Goal: Book appointment/travel/reservation

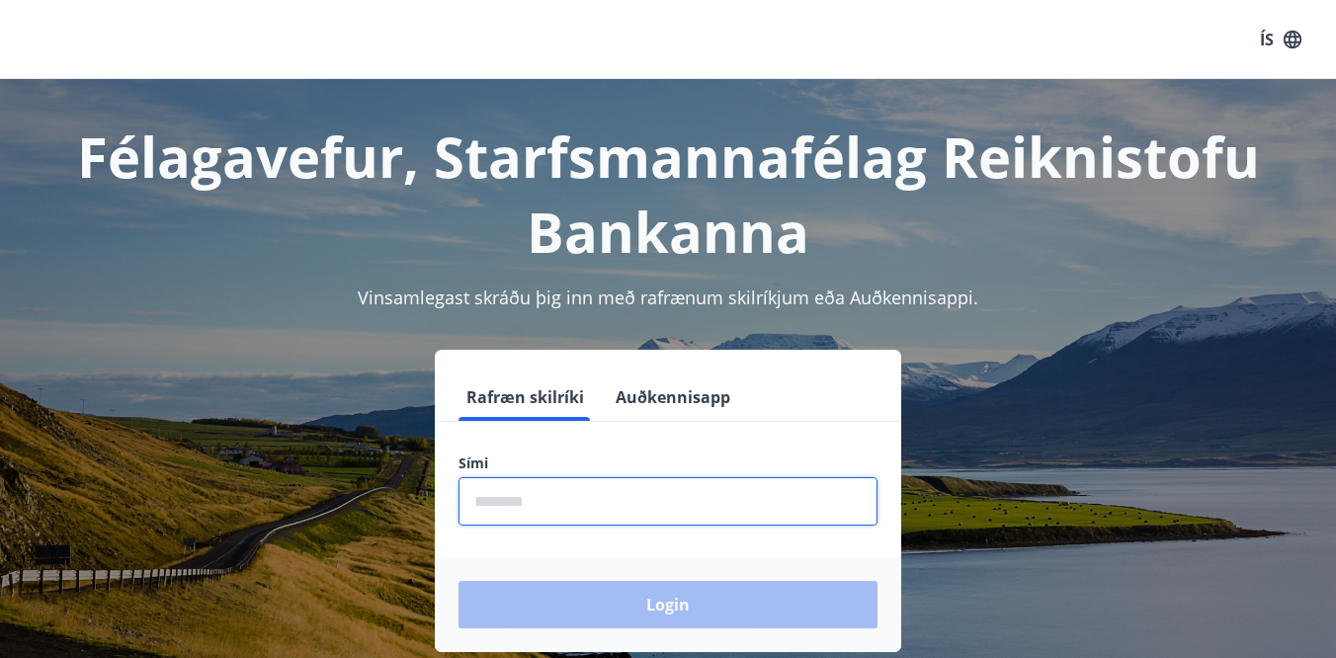
click at [508, 511] on input "phone" at bounding box center [668, 501] width 419 height 48
type input "********"
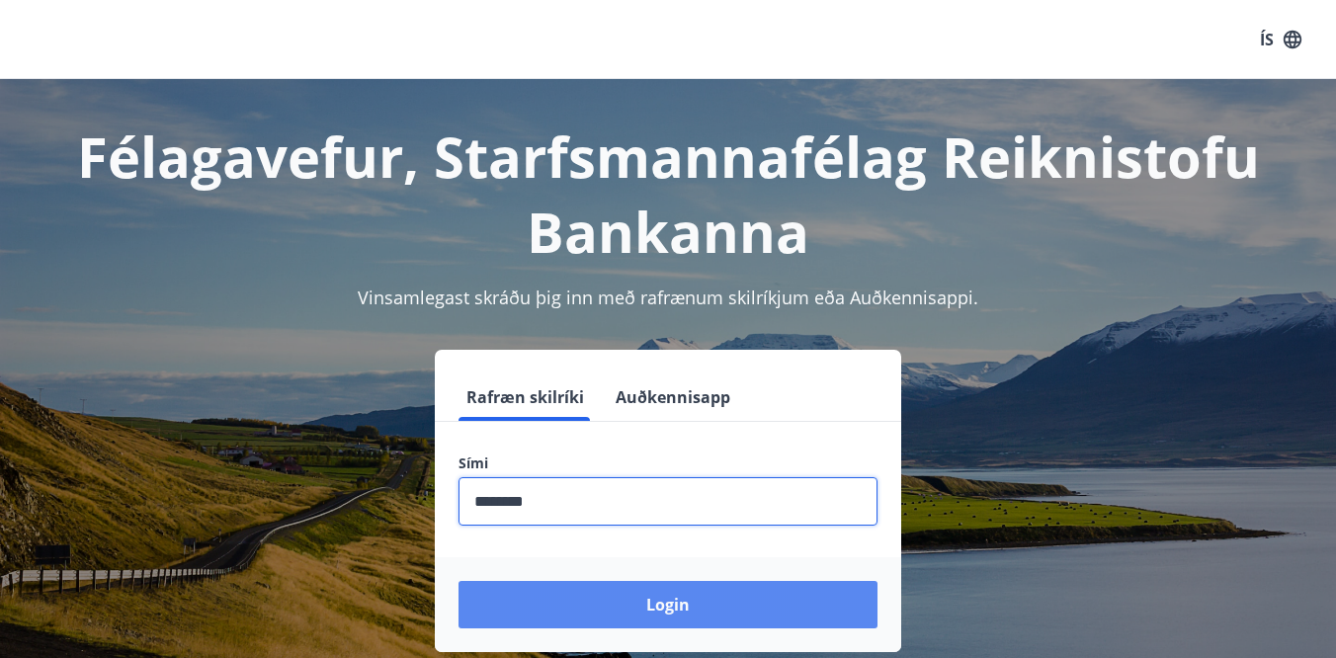
click at [626, 610] on button "Login" at bounding box center [668, 604] width 419 height 47
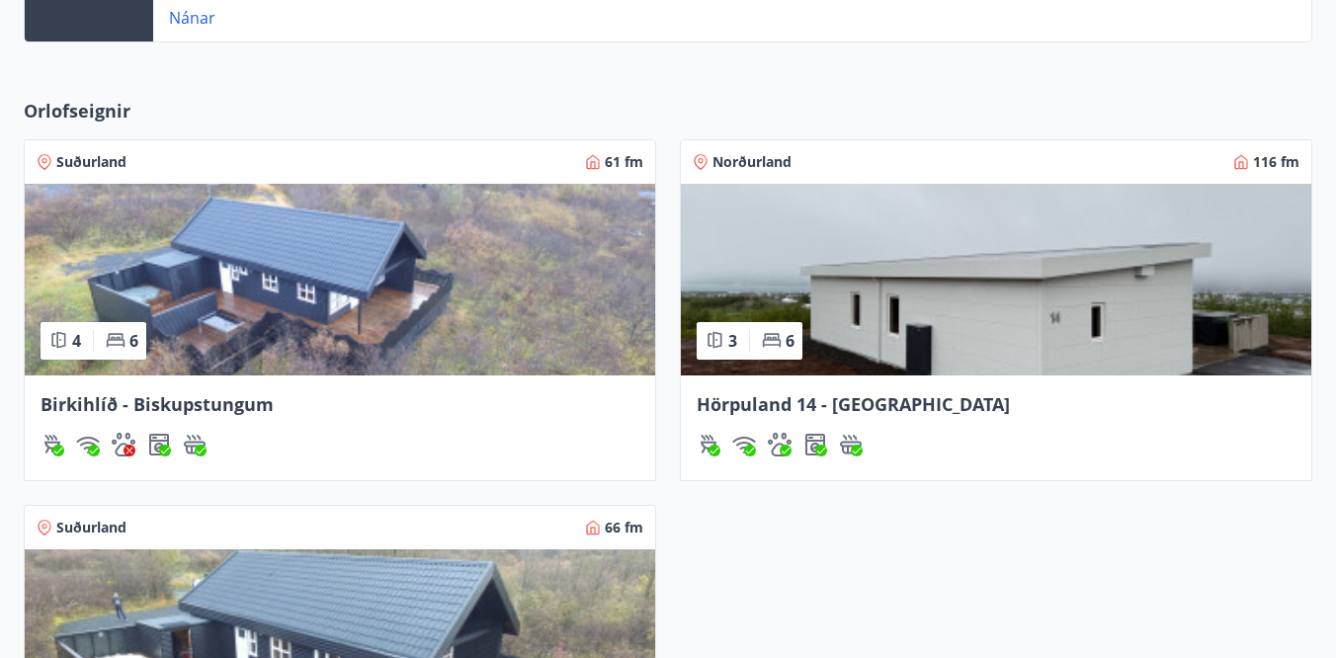
scroll to position [709, 0]
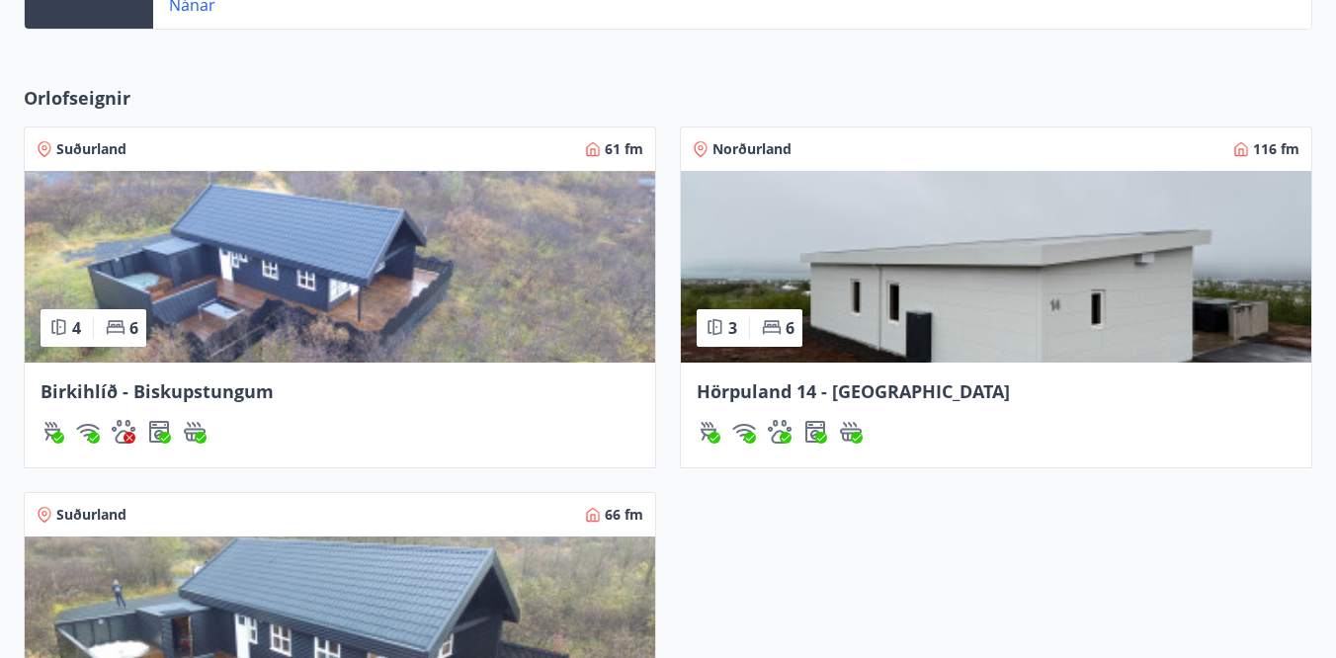
click at [892, 280] on img at bounding box center [996, 267] width 631 height 192
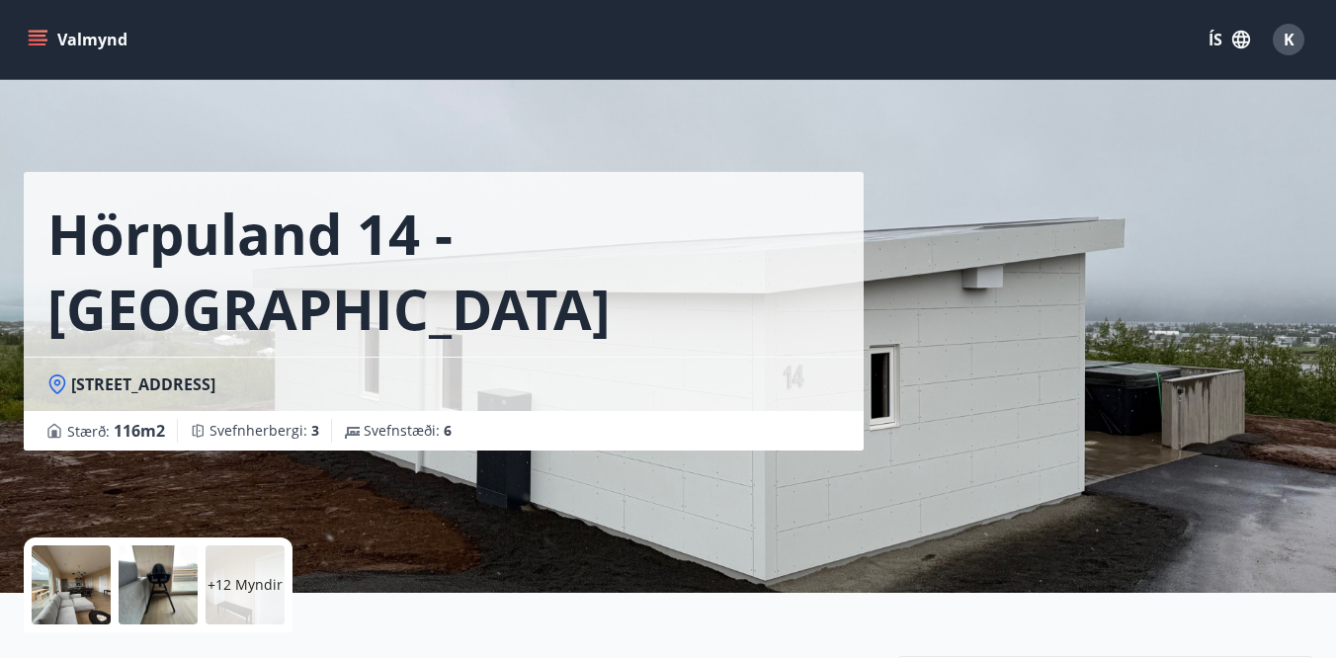
click at [43, 44] on icon "menu" at bounding box center [38, 44] width 18 height 2
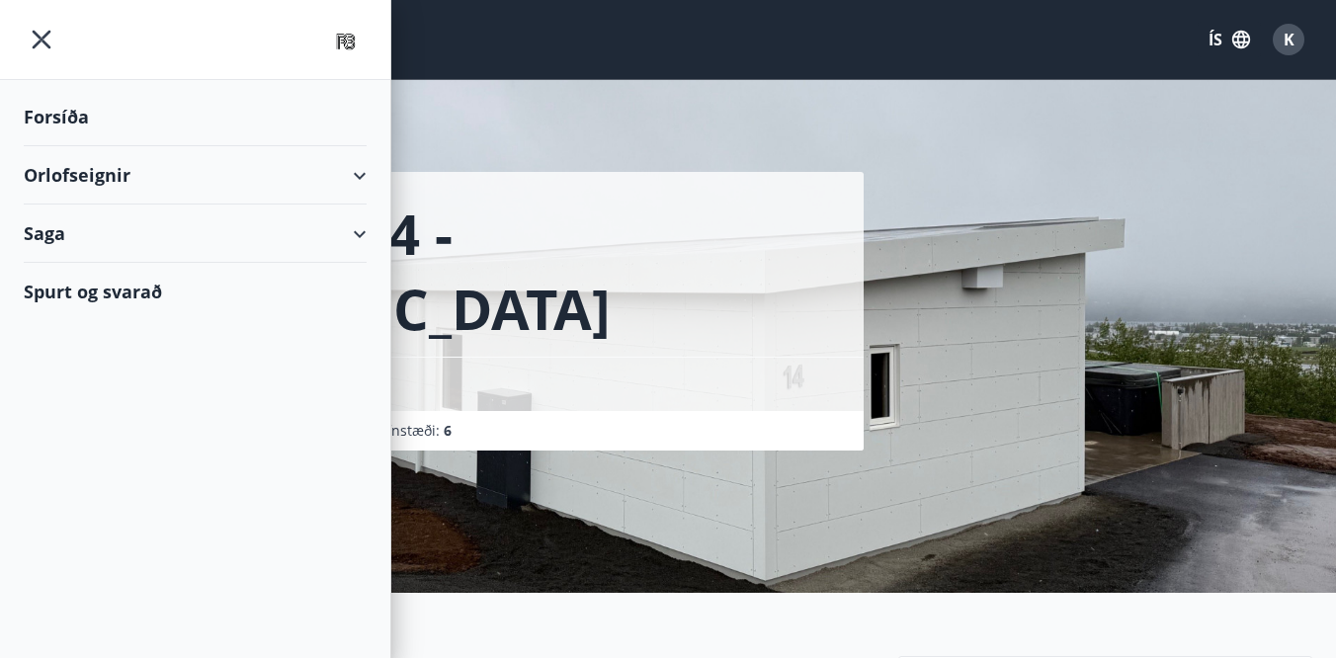
click at [356, 173] on div "Orlofseignir" at bounding box center [195, 175] width 343 height 58
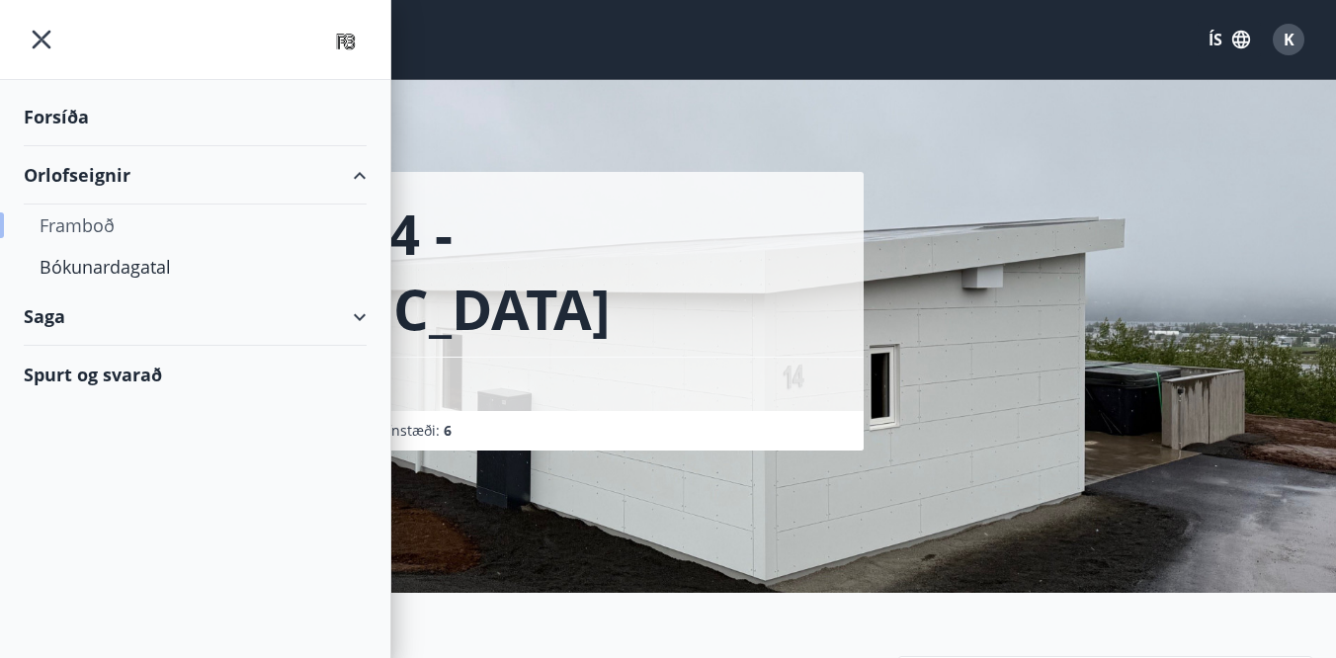
click at [91, 224] on div "Framboð" at bounding box center [195, 226] width 311 height 42
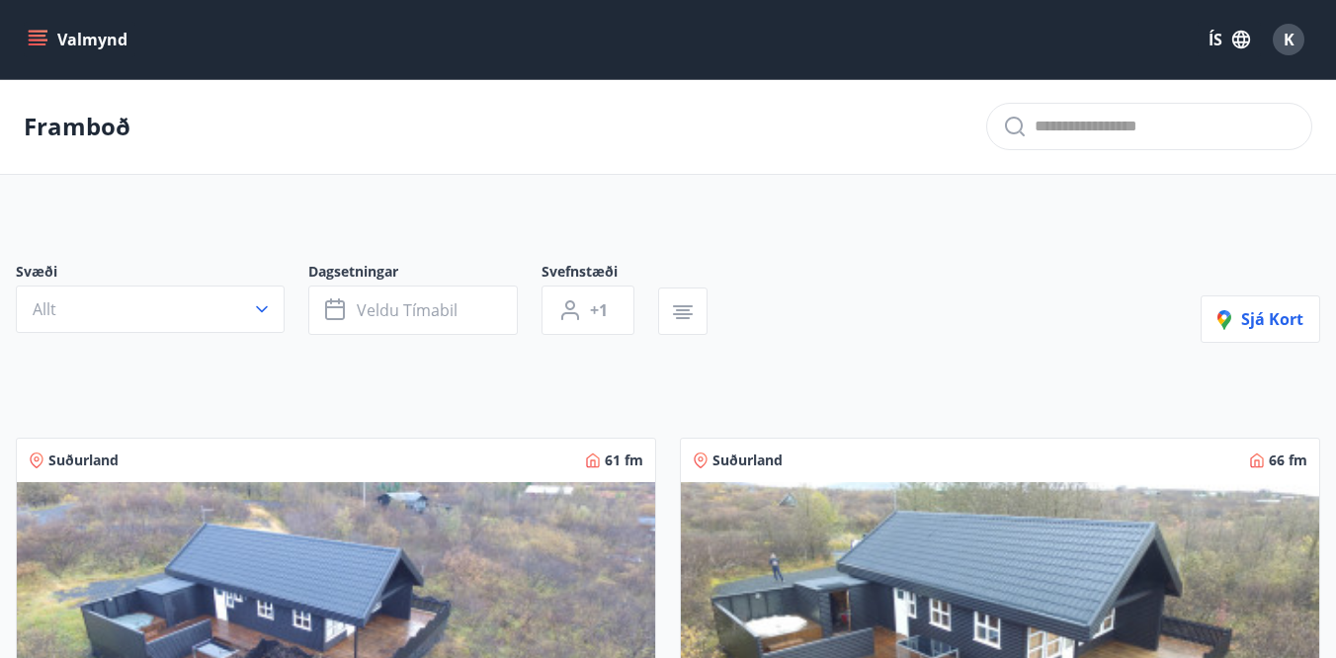
click at [41, 40] on icon "menu" at bounding box center [40, 40] width 22 height 2
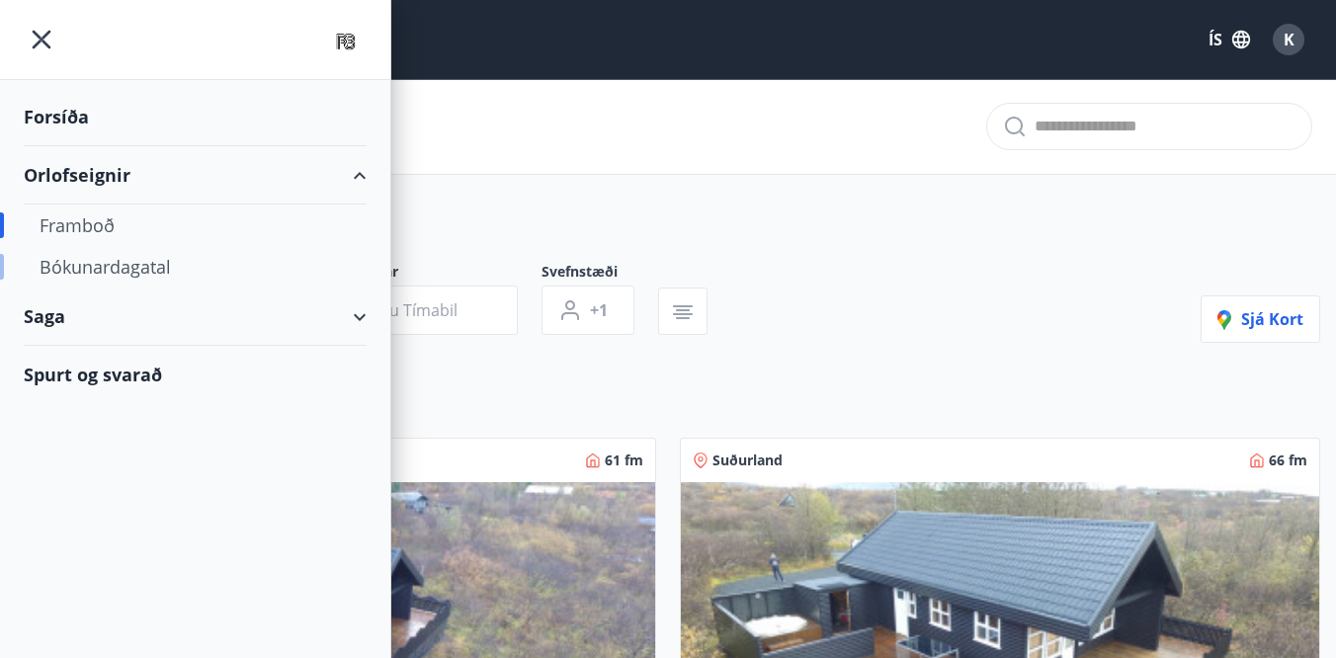
click at [111, 268] on div "Bókunardagatal" at bounding box center [195, 267] width 311 height 42
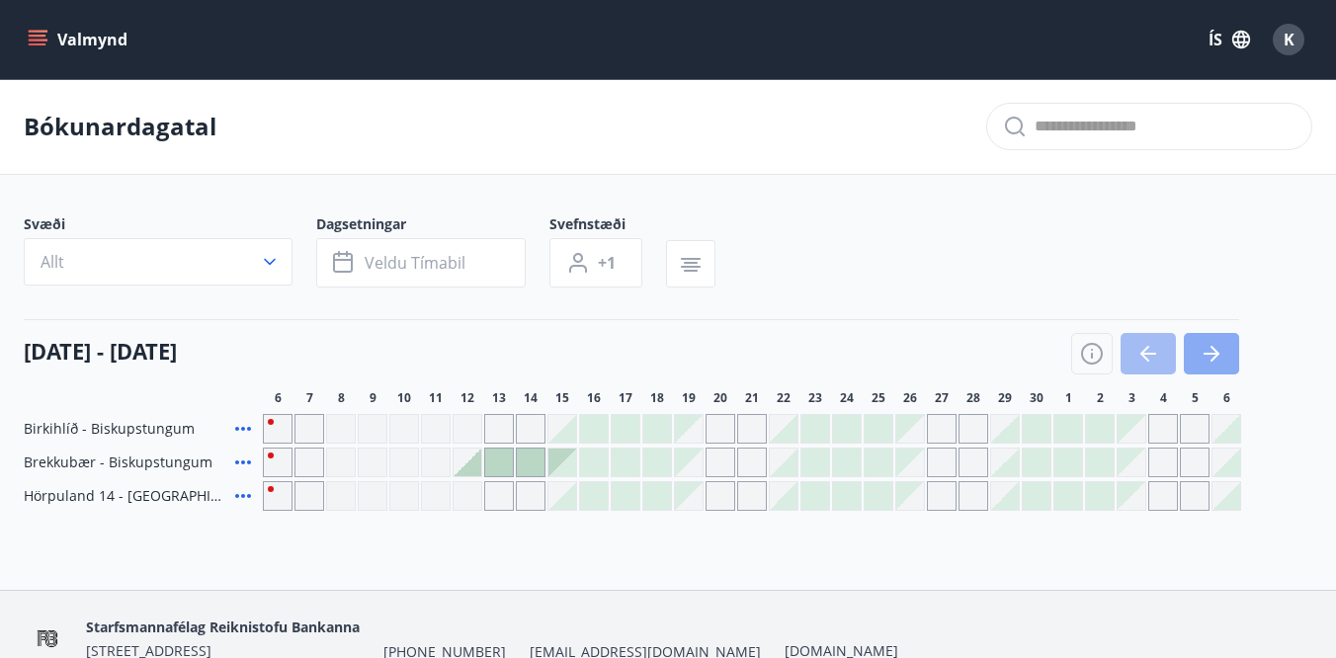
click at [1218, 347] on icon "button" at bounding box center [1212, 354] width 24 height 24
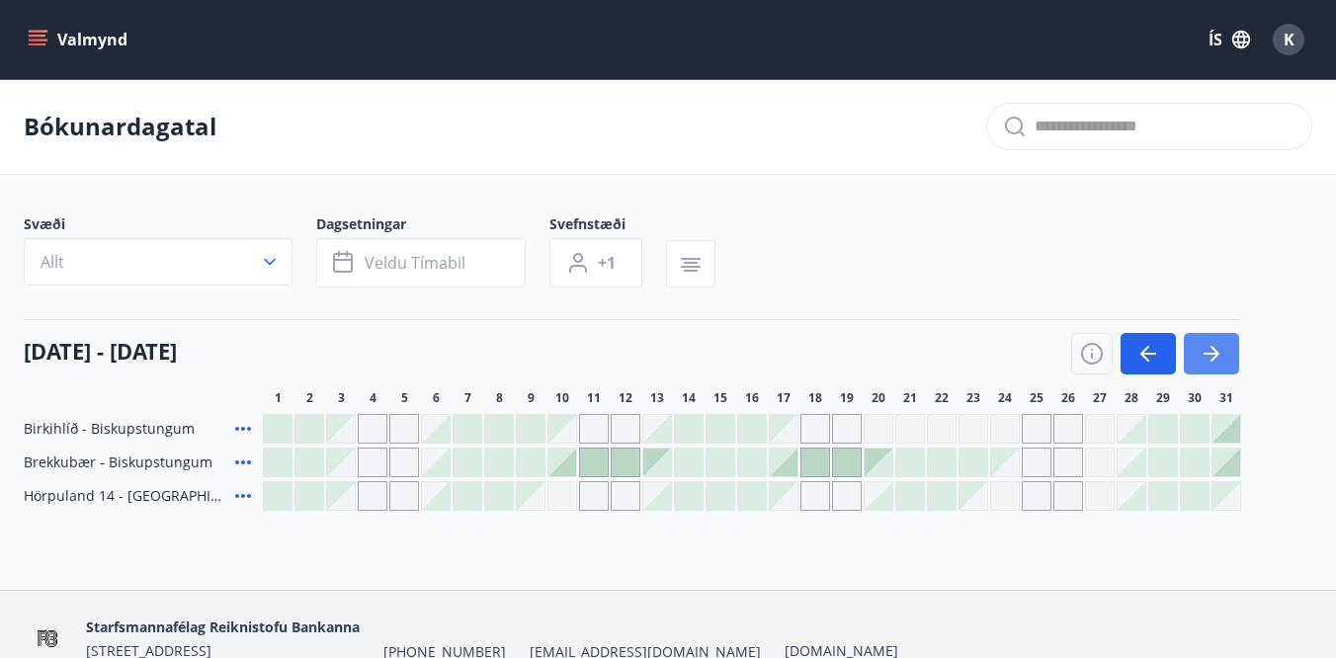
click at [1218, 347] on icon "button" at bounding box center [1212, 354] width 24 height 24
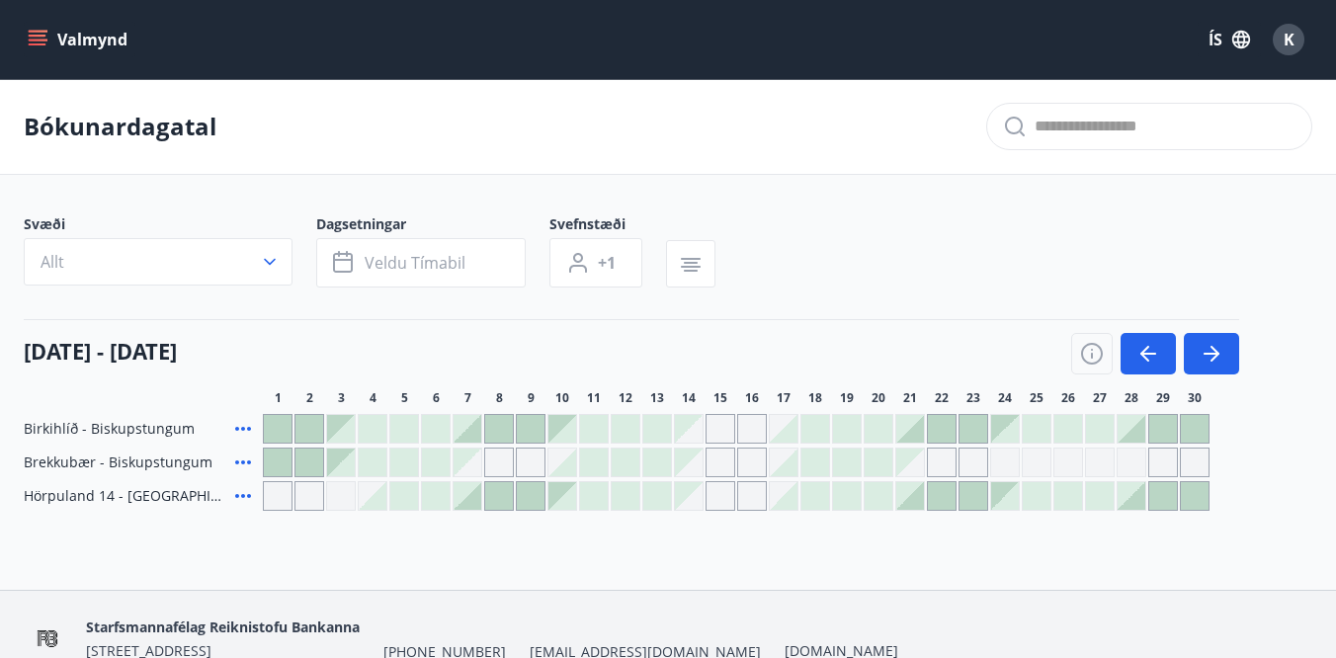
drag, startPoint x: 1219, startPoint y: 348, endPoint x: 963, endPoint y: 511, distance: 303.5
click at [966, 511] on div "Bókunardagatal Svæði Allt Dagsetningar Veldu tímabil Svefnstæði +1 [DATE] - [DA…" at bounding box center [668, 334] width 1336 height 511
click at [1146, 347] on icon "button" at bounding box center [1149, 354] width 24 height 24
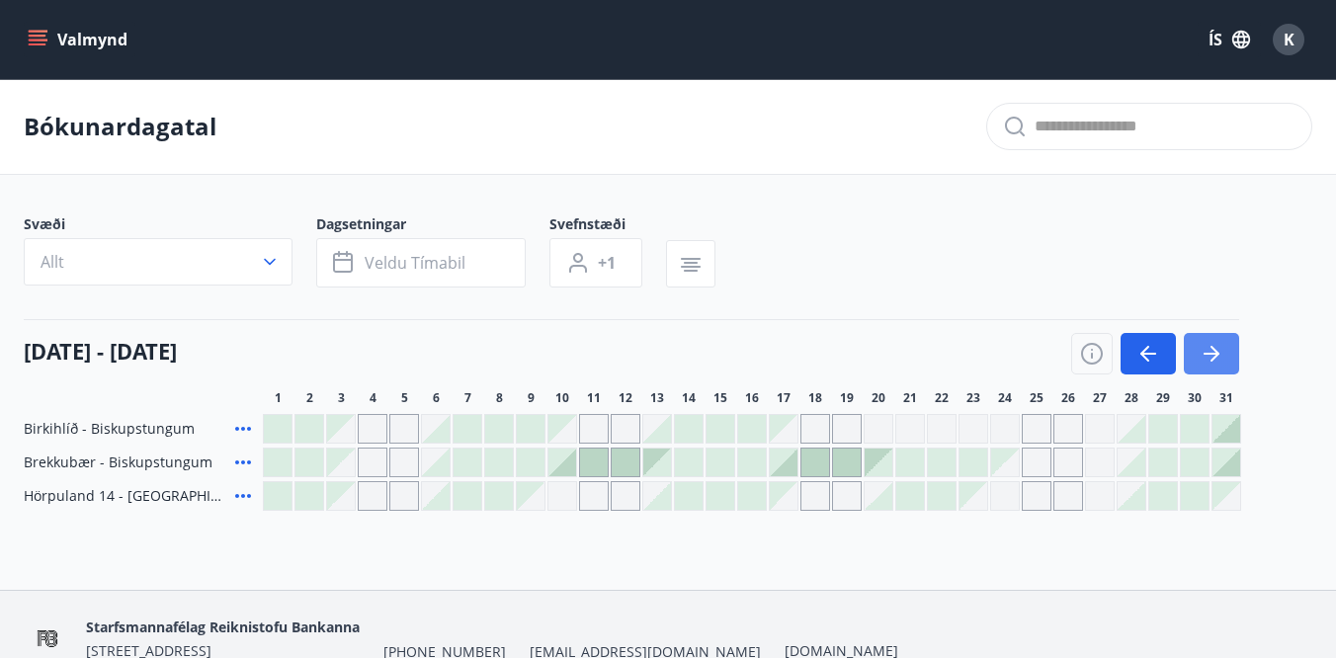
click at [1222, 345] on icon "button" at bounding box center [1212, 354] width 24 height 24
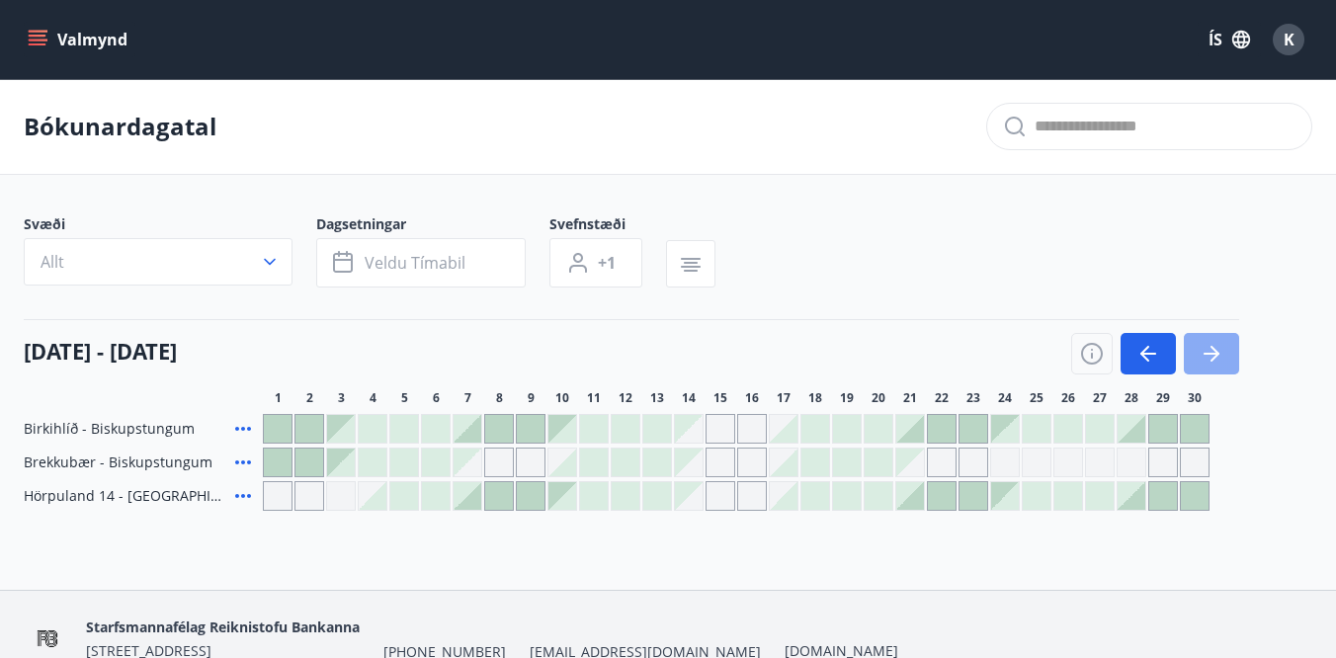
click at [1221, 343] on icon "button" at bounding box center [1212, 354] width 24 height 24
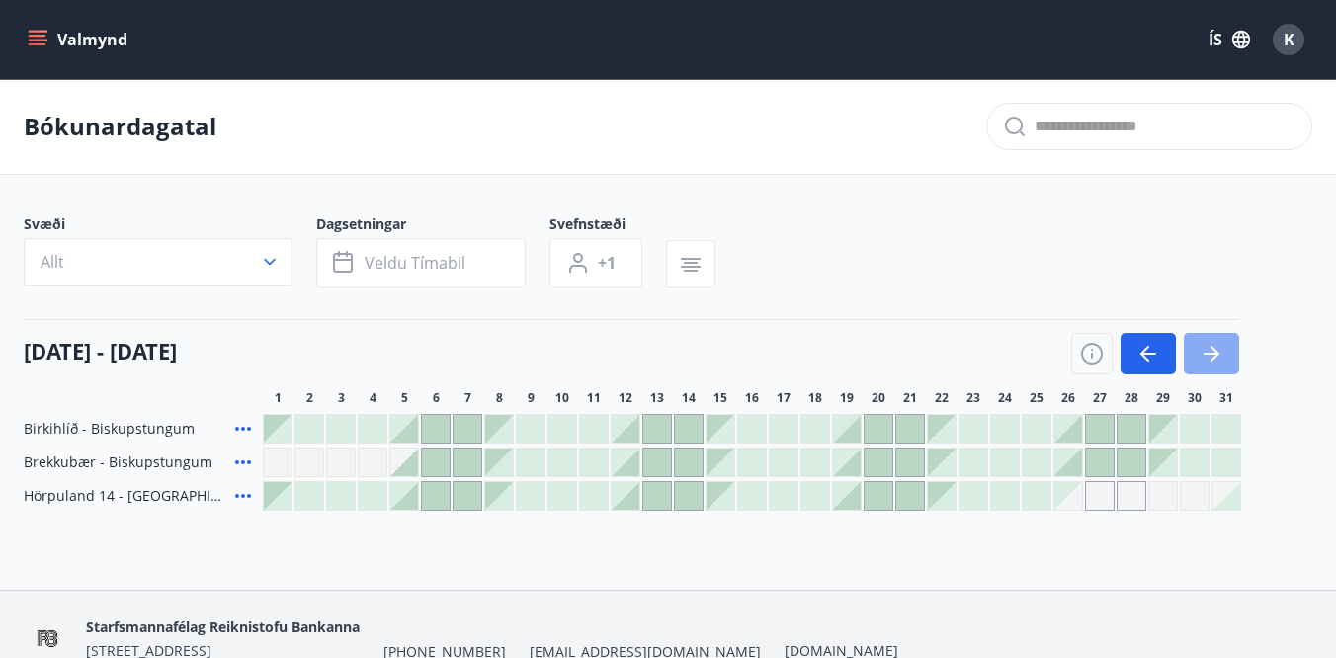
click at [1222, 343] on icon "button" at bounding box center [1212, 354] width 24 height 24
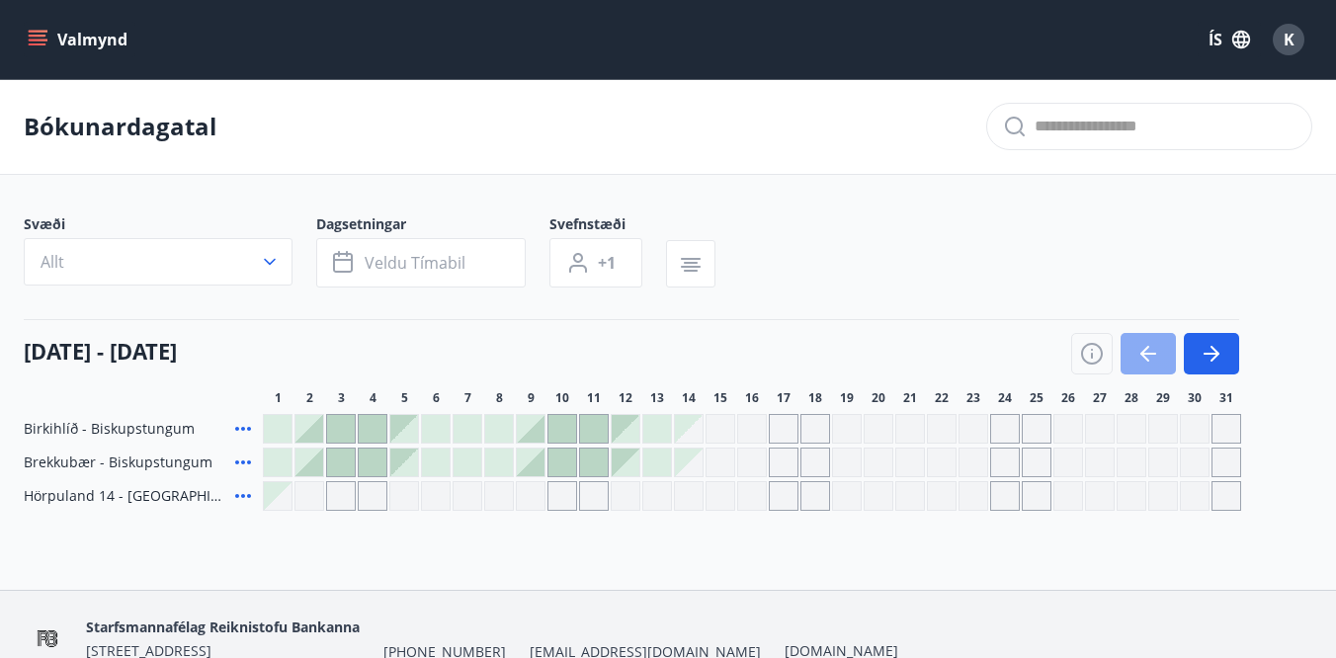
click at [1147, 366] on button "button" at bounding box center [1148, 354] width 55 height 42
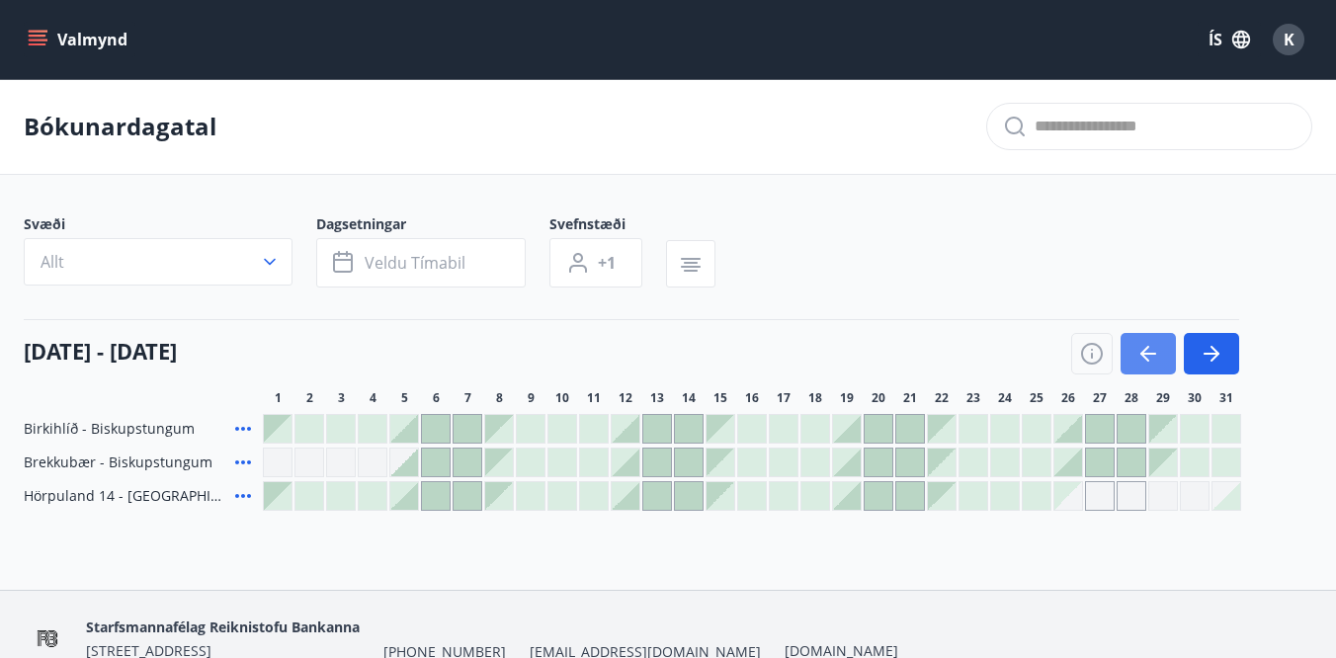
click at [1147, 366] on button "button" at bounding box center [1148, 354] width 55 height 42
